Goal: Information Seeking & Learning: Compare options

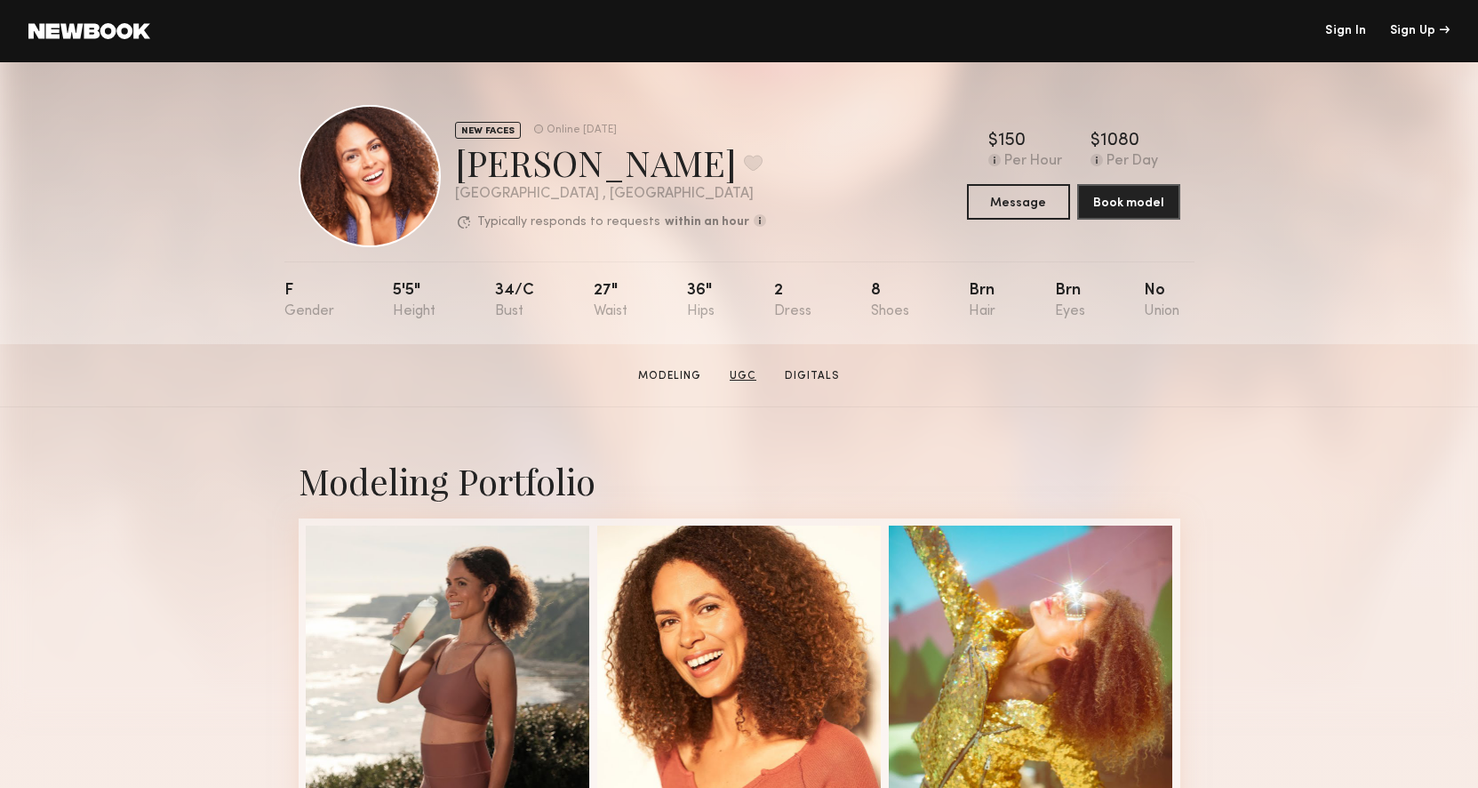
click at [726, 372] on link "UGC" at bounding box center [743, 376] width 41 height 16
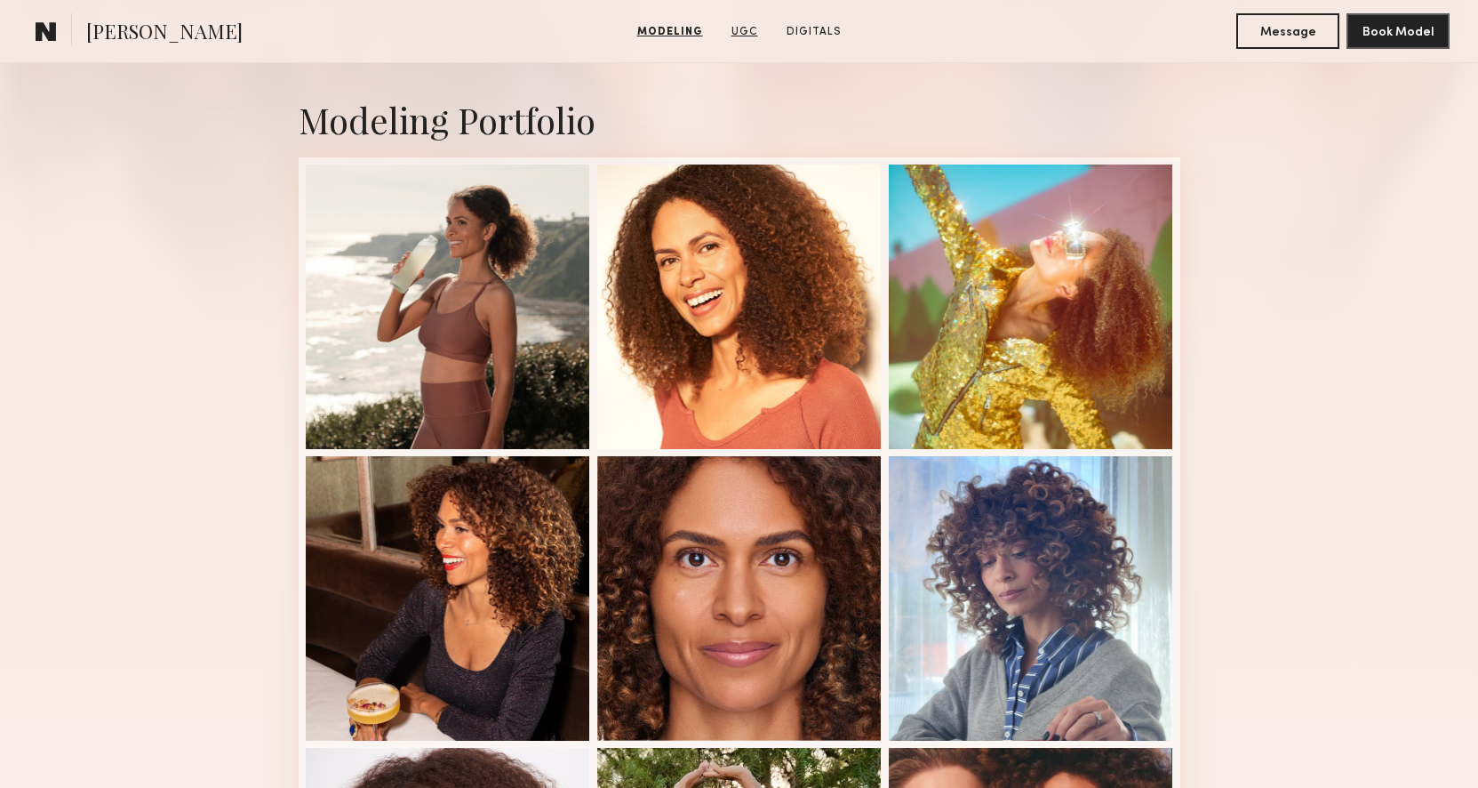
scroll to position [341, 0]
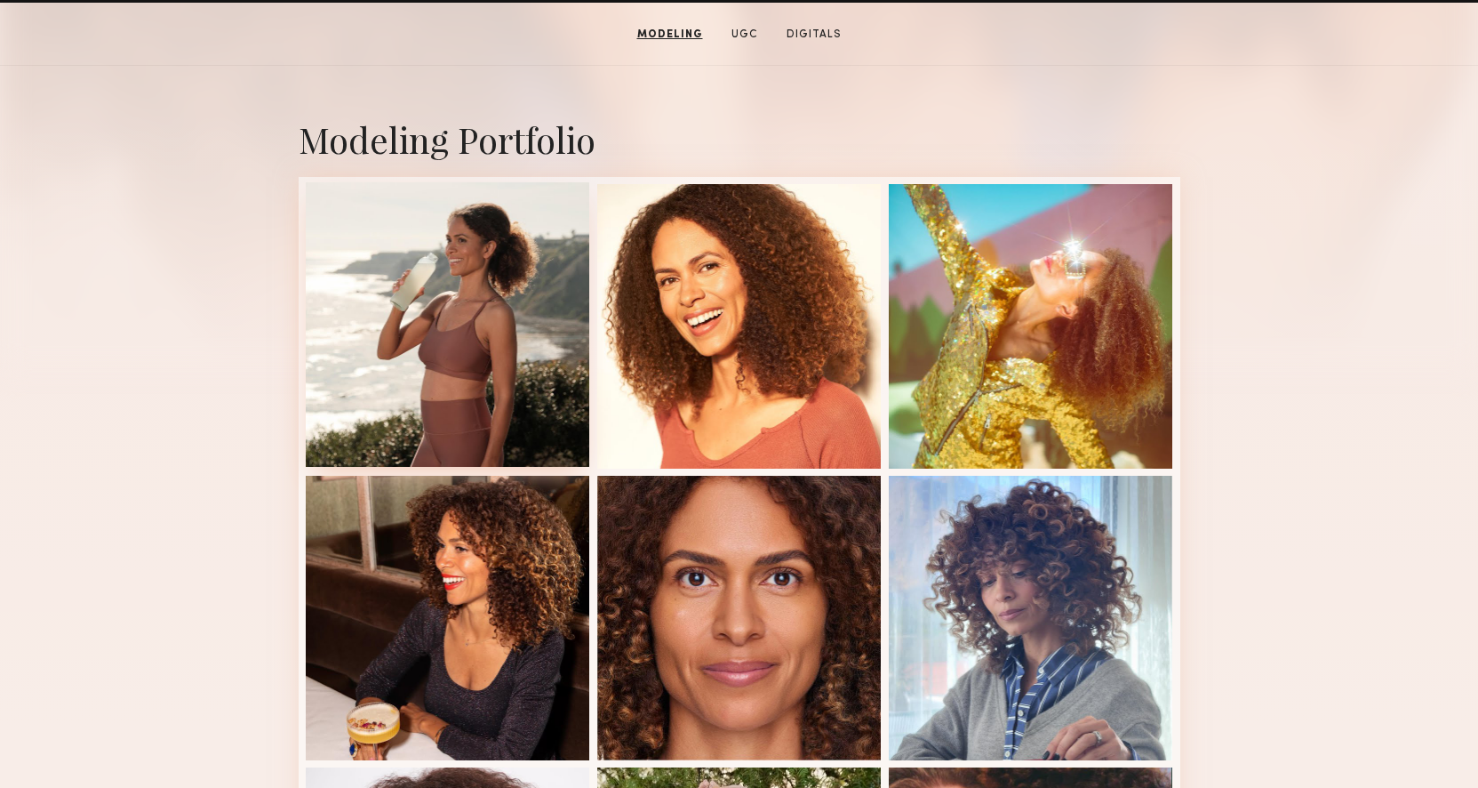
click at [521, 387] on div at bounding box center [448, 324] width 284 height 284
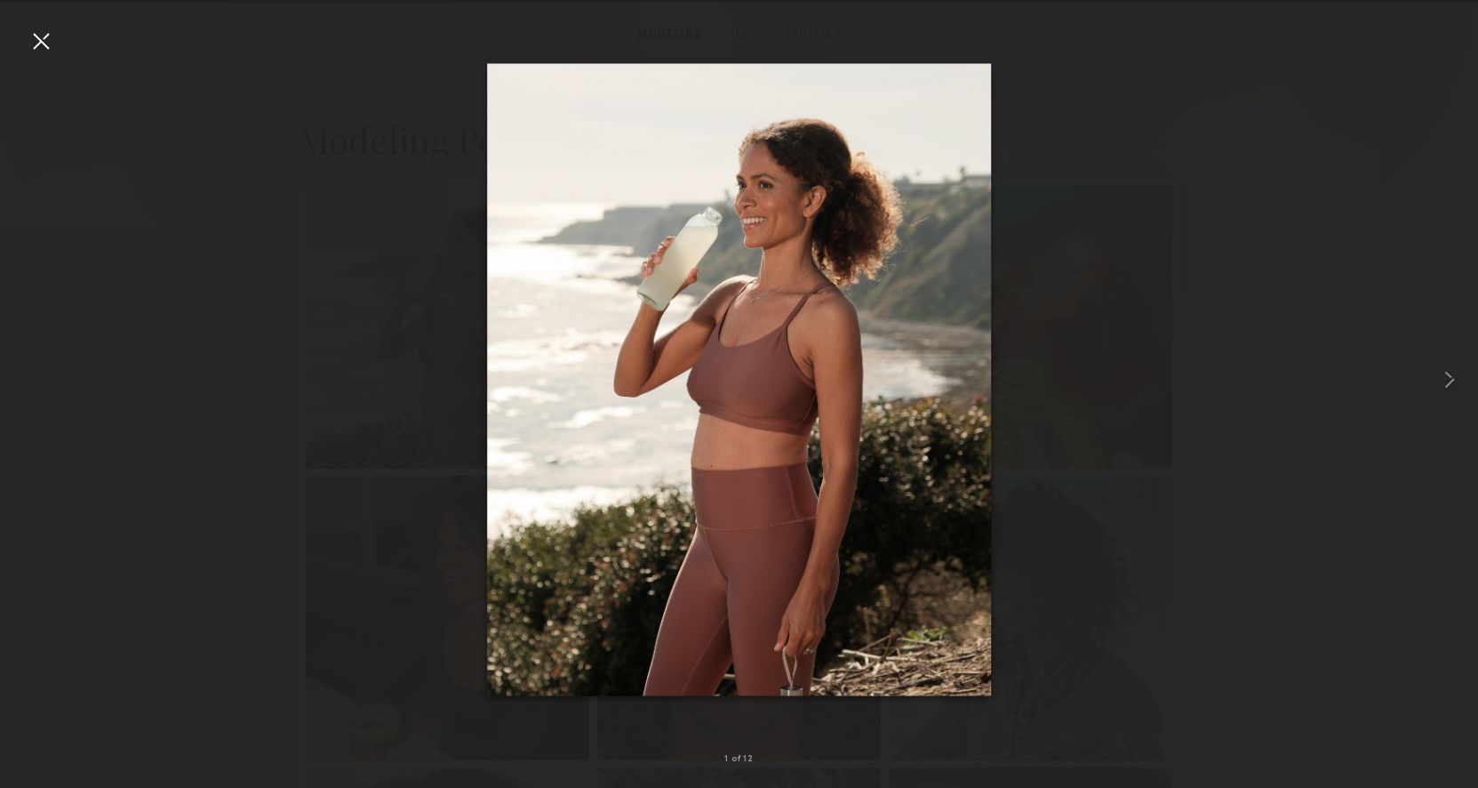
click at [36, 37] on div at bounding box center [41, 41] width 28 height 28
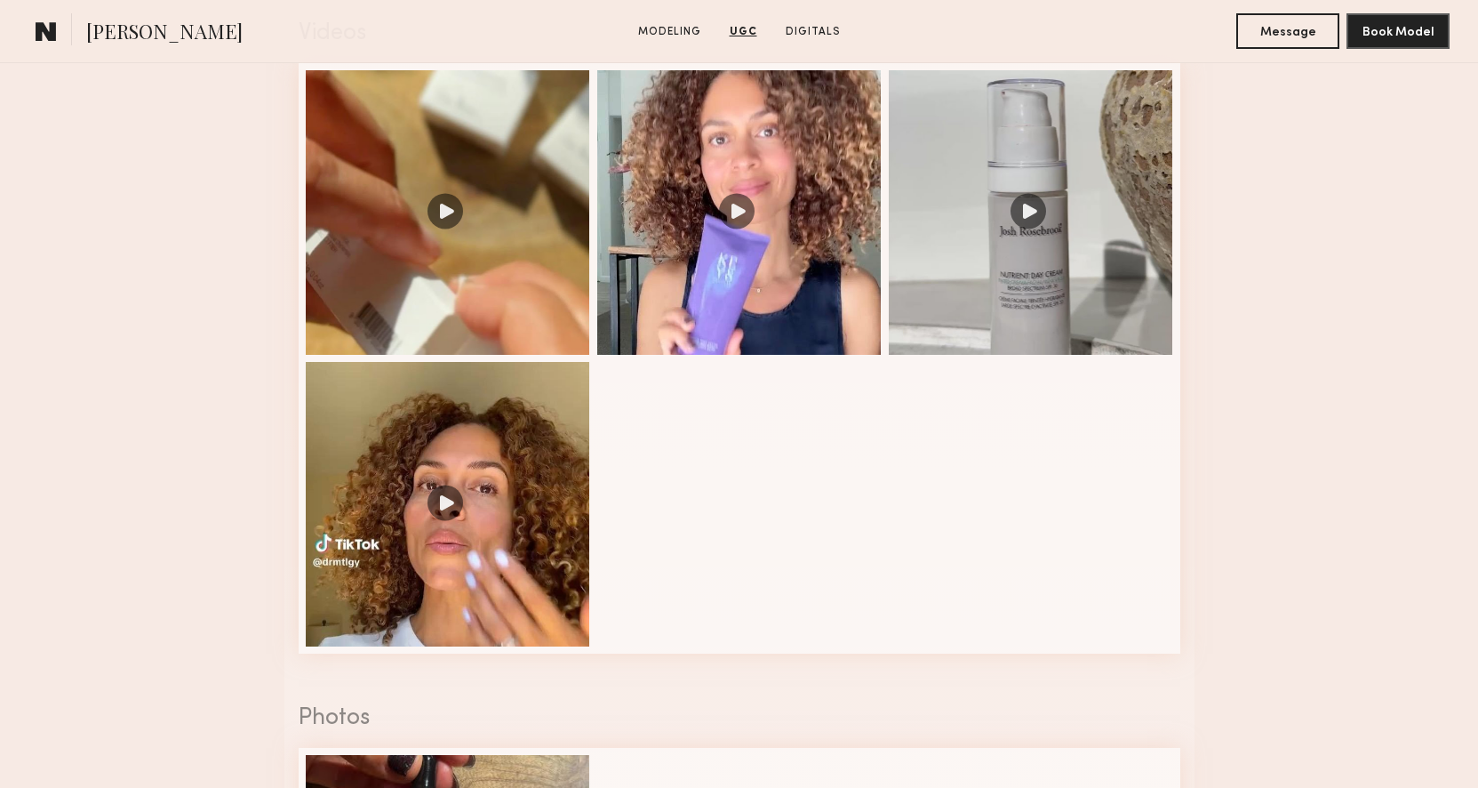
scroll to position [1872, 0]
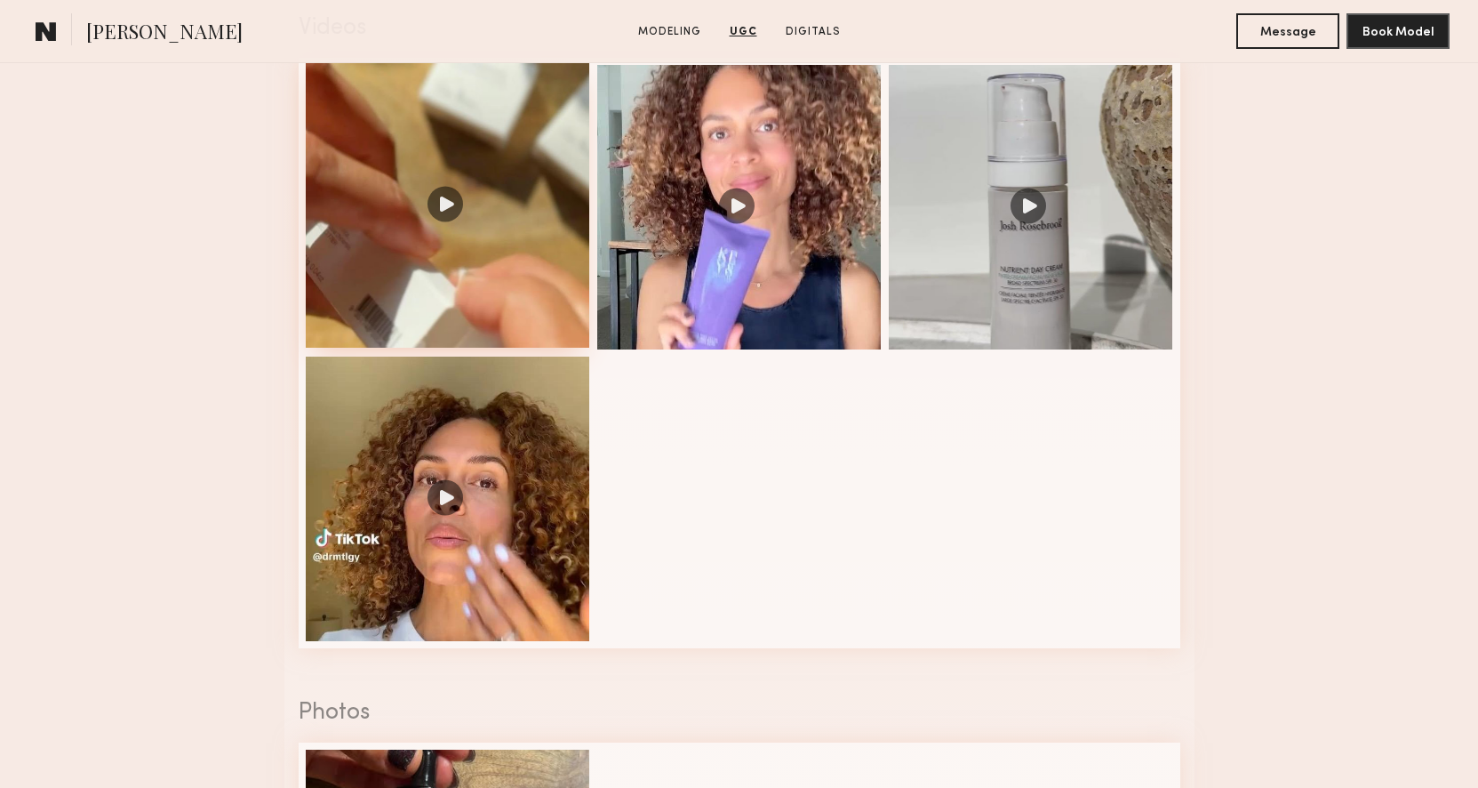
click at [544, 241] on div at bounding box center [448, 205] width 284 height 284
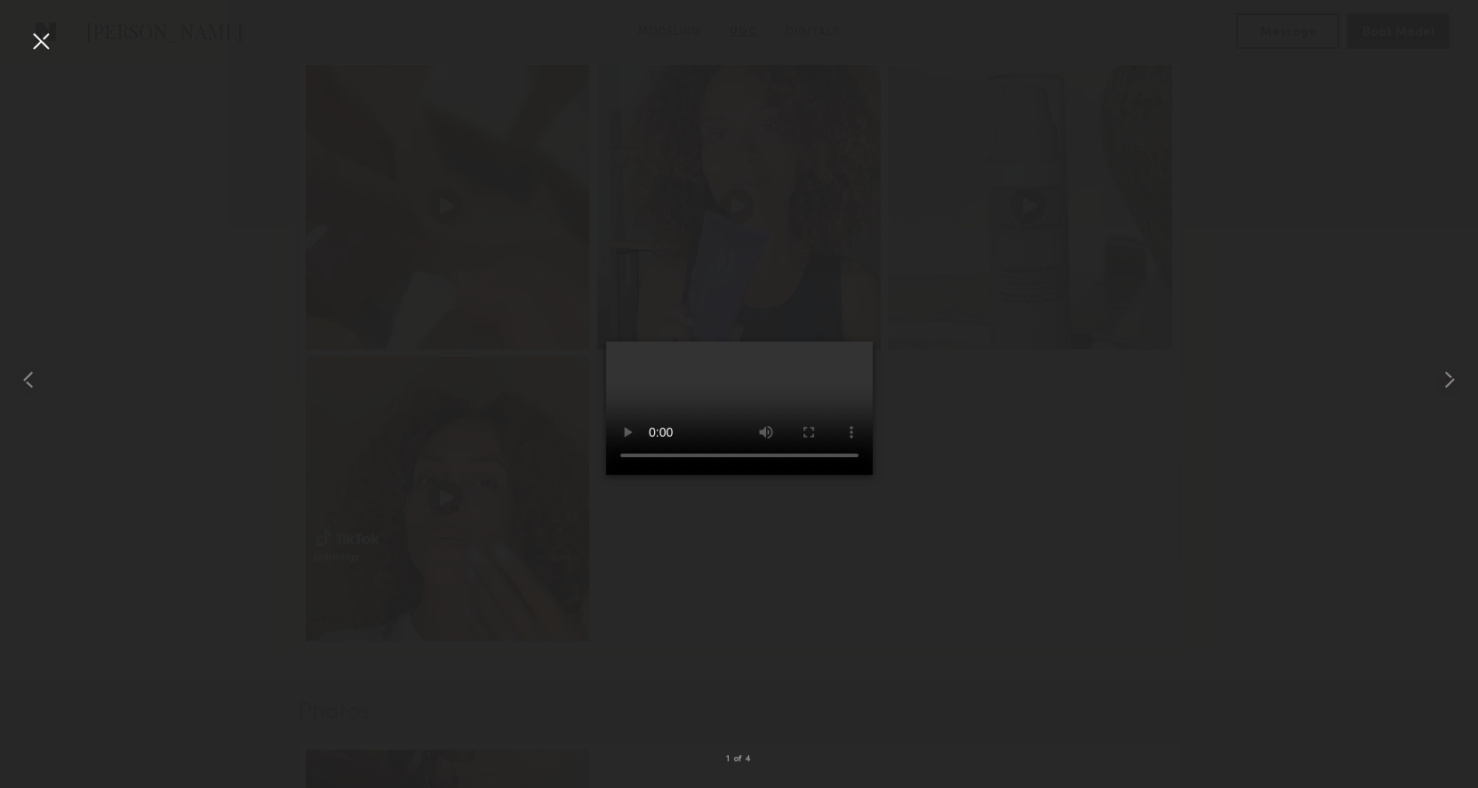
click at [202, 218] on div at bounding box center [739, 379] width 1478 height 702
click at [65, 50] on div at bounding box center [739, 379] width 1478 height 702
click at [43, 46] on div at bounding box center [41, 41] width 28 height 28
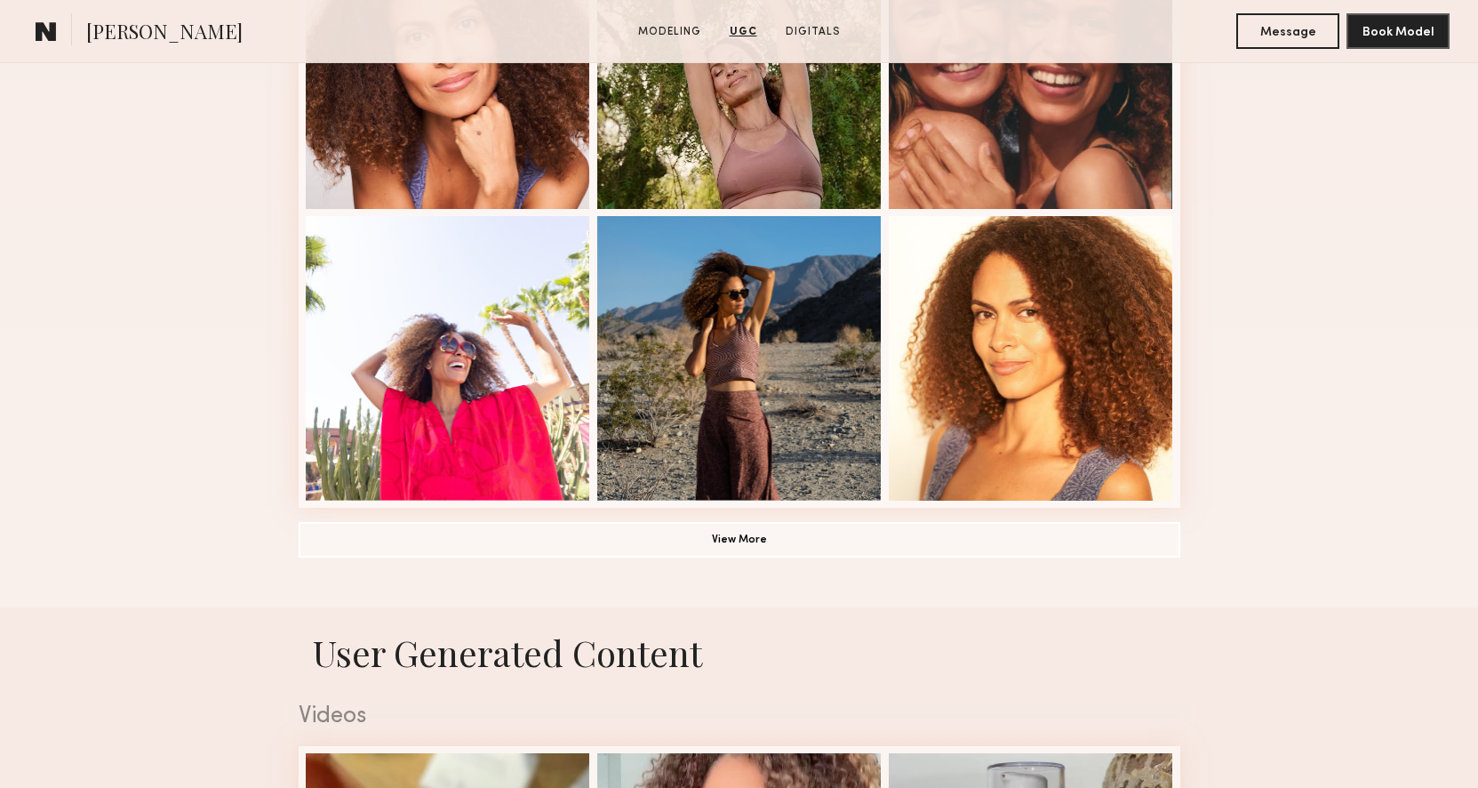
scroll to position [1167, 0]
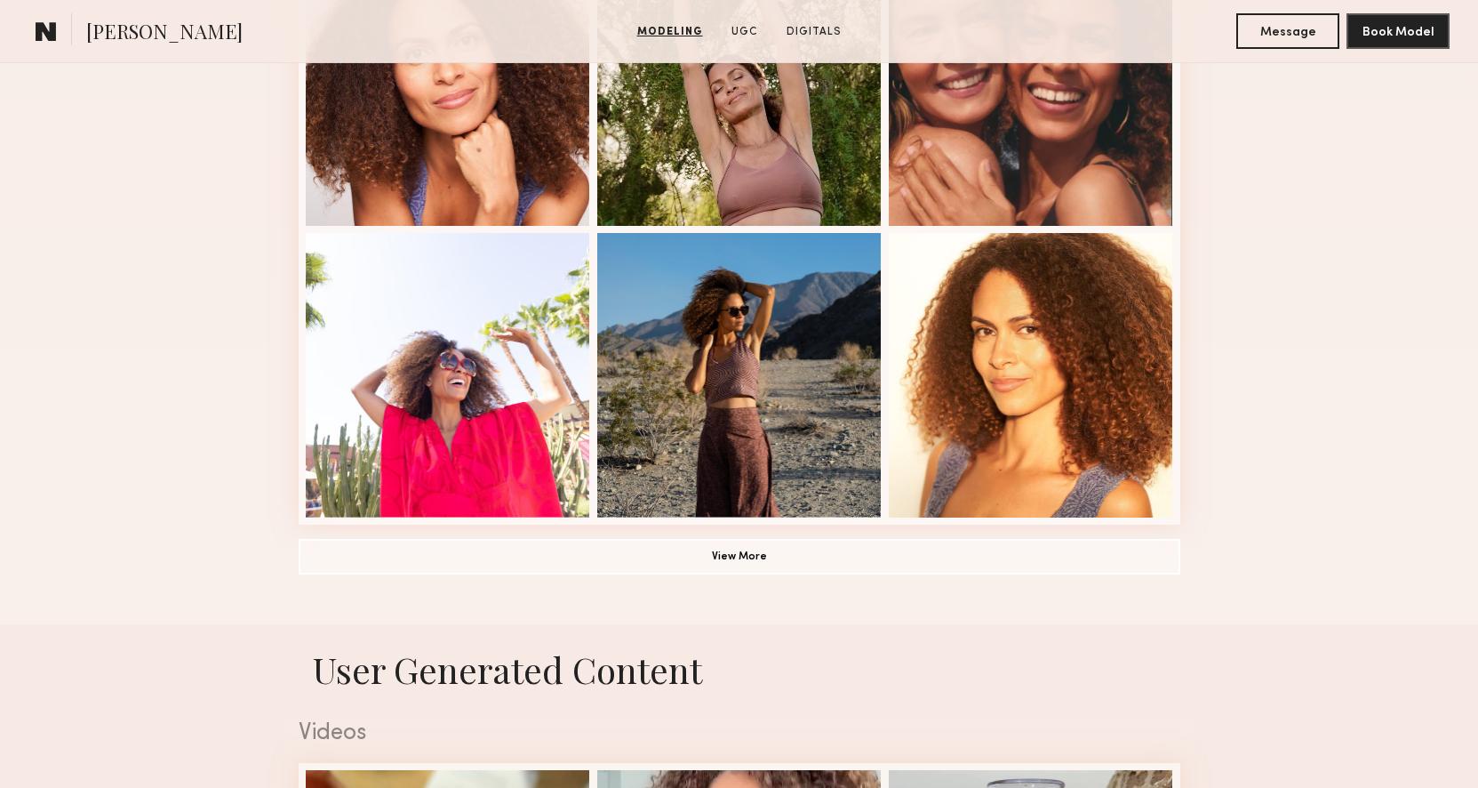
click at [751, 566] on button "View More" at bounding box center [740, 556] width 882 height 36
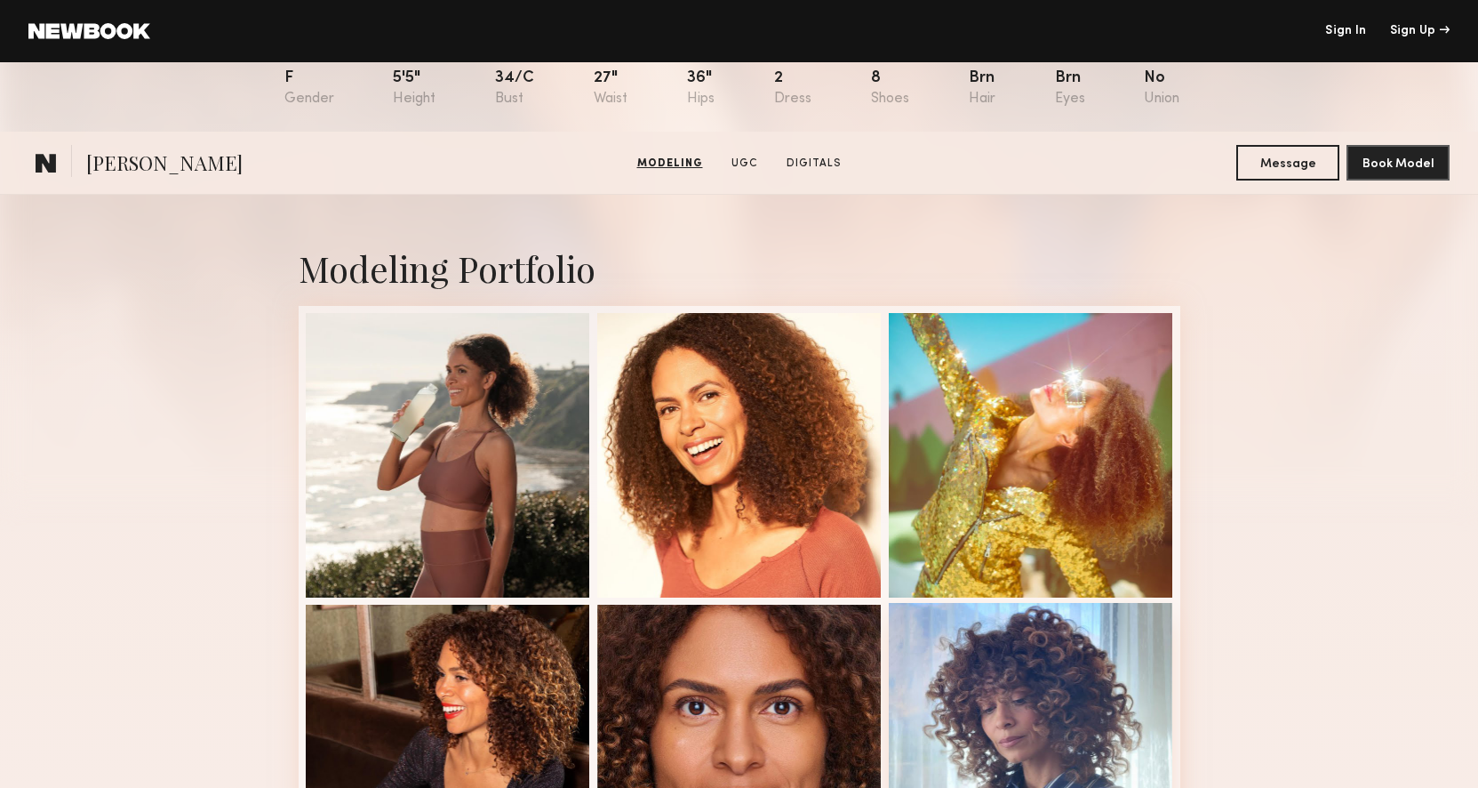
scroll to position [0, 0]
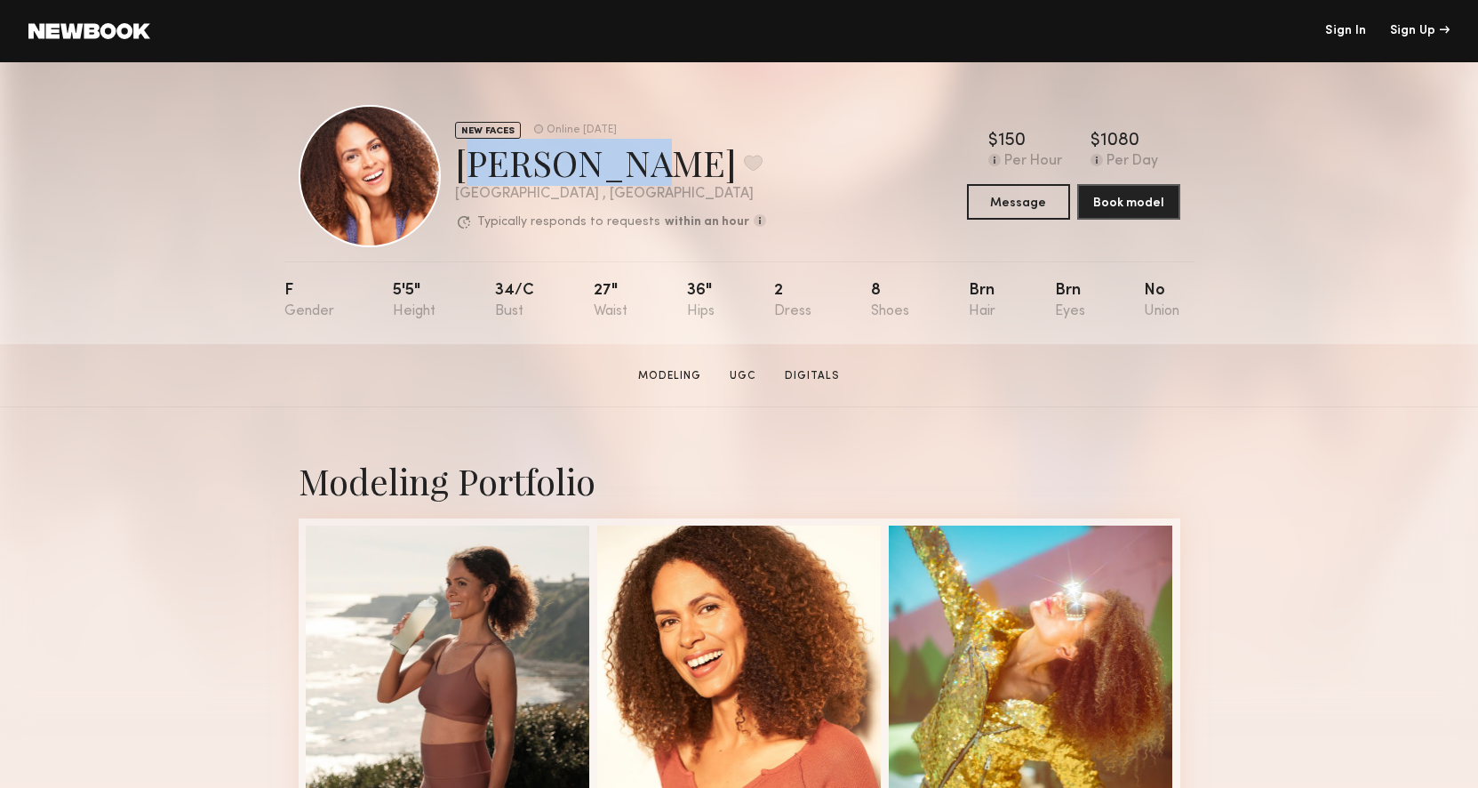
drag, startPoint x: 459, startPoint y: 164, endPoint x: 605, endPoint y: 166, distance: 146.7
click at [605, 166] on div "[PERSON_NAME] Favorite" at bounding box center [610, 162] width 311 height 47
copy div "[PERSON_NAME]"
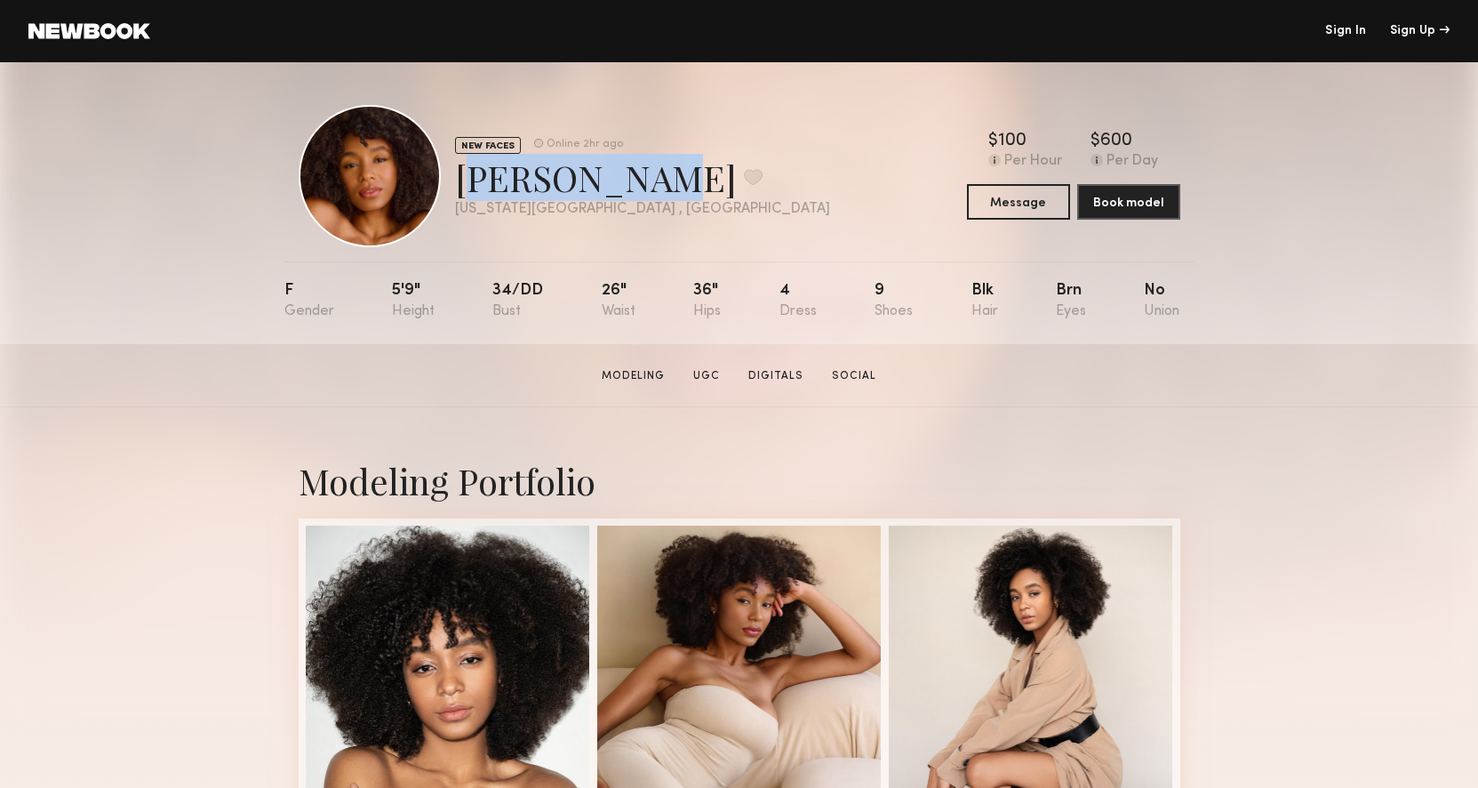
drag, startPoint x: 453, startPoint y: 174, endPoint x: 642, endPoint y: 174, distance: 188.5
click at [642, 174] on div "NEW FACES Online 2hr ago Cristal A. Favorite New York City , NY Online 2hr ago …" at bounding box center [740, 176] width 882 height 142
copy div "Cristal A."
